Goal: Transaction & Acquisition: Subscribe to service/newsletter

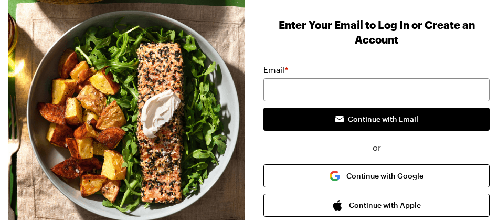
scroll to position [105, 0]
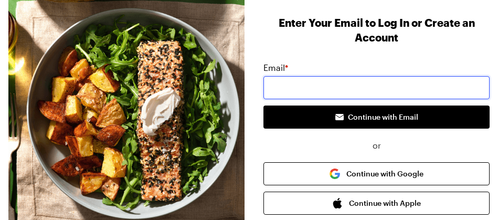
click at [286, 78] on input "email" at bounding box center [377, 87] width 226 height 23
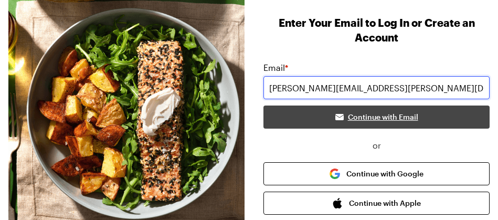
type input "[PERSON_NAME][EMAIL_ADDRESS][PERSON_NAME][DOMAIN_NAME]"
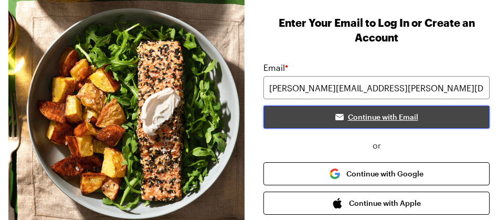
click at [361, 118] on span "Continue with Email" at bounding box center [383, 117] width 70 height 10
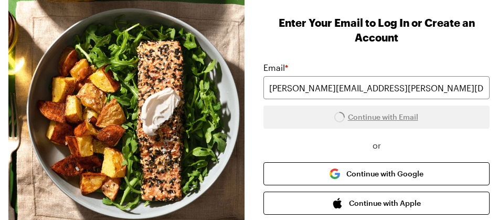
scroll to position [14, 0]
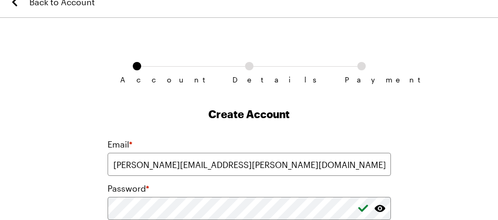
click at [247, 49] on div "Account Details Payment" at bounding box center [249, 68] width 283 height 76
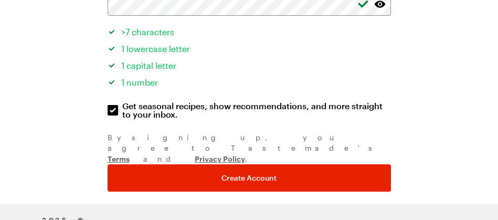
scroll to position [219, 0]
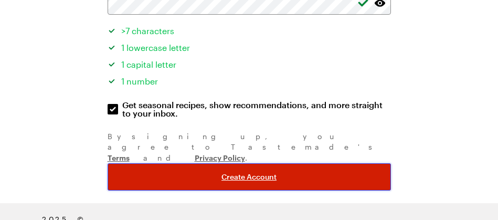
click at [241, 172] on span "Create Account" at bounding box center [249, 177] width 55 height 10
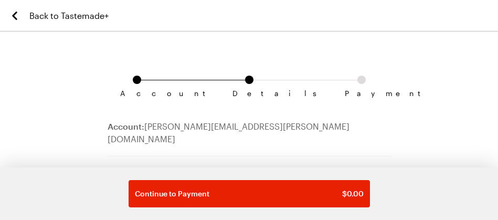
click at [205, 53] on div "Account Details Payment" at bounding box center [249, 82] width 283 height 76
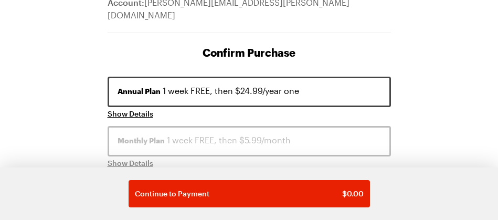
scroll to position [126, 0]
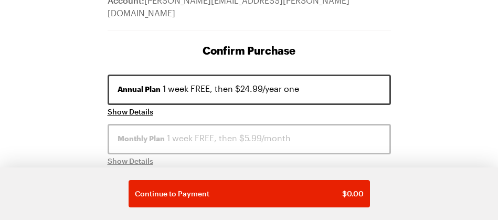
drag, startPoint x: 445, startPoint y: 20, endPoint x: 432, endPoint y: 34, distance: 19.3
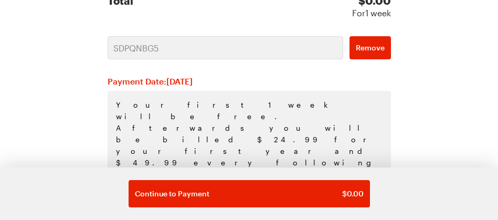
scroll to position [364, 0]
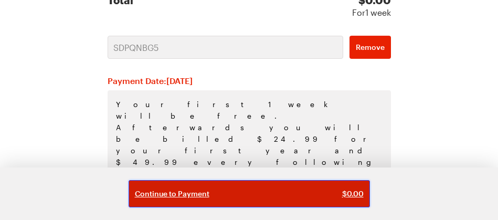
click at [286, 193] on div "Continue to Payment $ 0.00" at bounding box center [249, 193] width 229 height 10
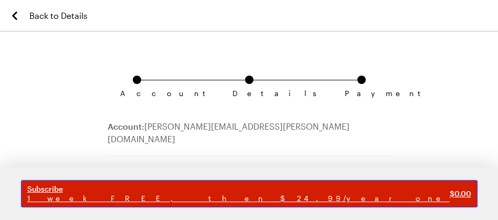
click at [286, 192] on span "Subscribe" at bounding box center [238, 188] width 423 height 9
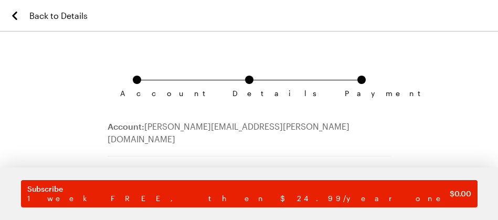
click at [68, 17] on span "Back to Details" at bounding box center [58, 15] width 58 height 13
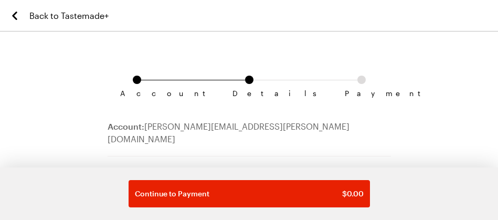
click at [71, 15] on span "Back to Tastemade+" at bounding box center [68, 15] width 79 height 13
